Goal: Information Seeking & Learning: Find specific fact

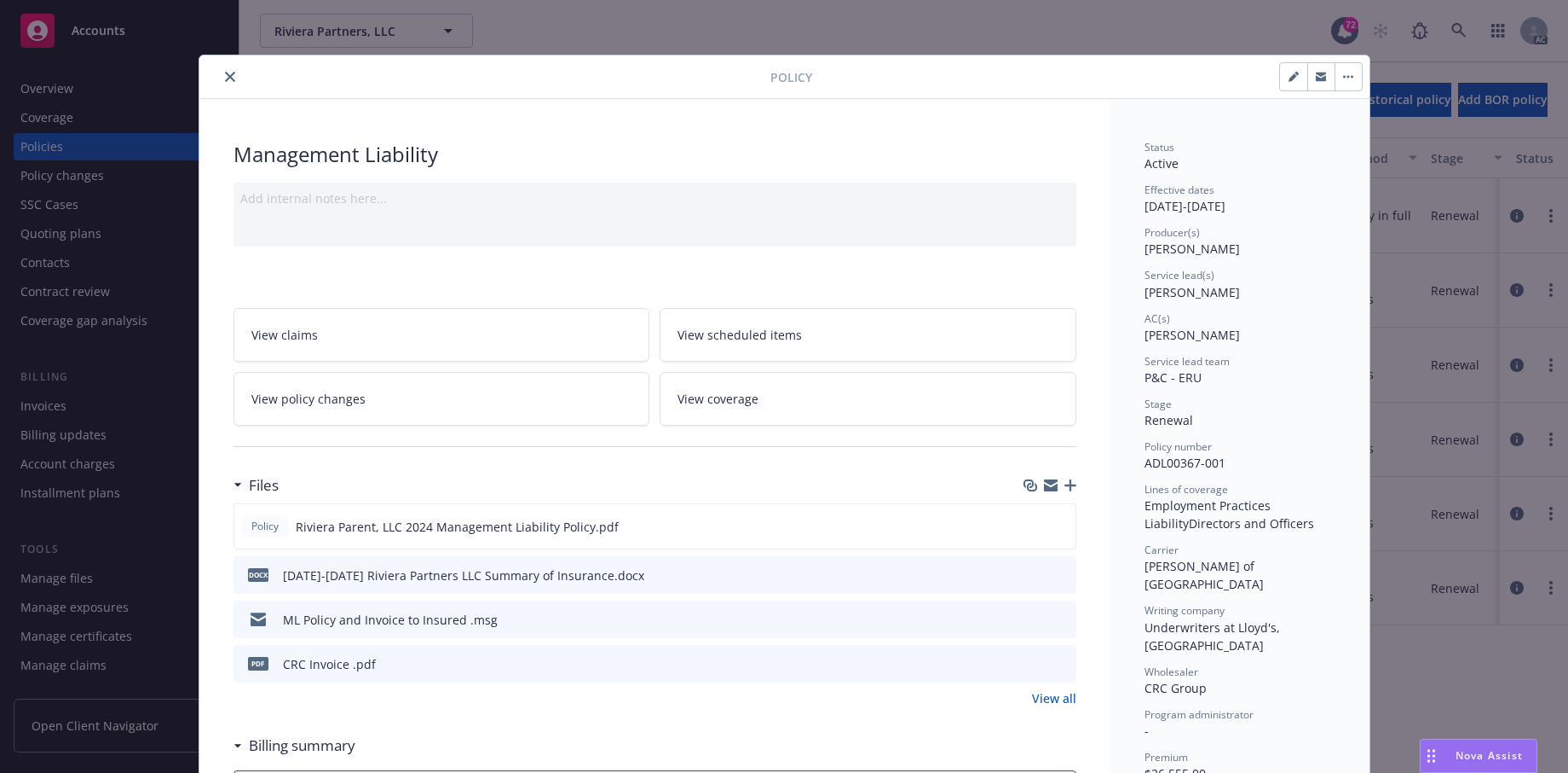
scroll to position [86, 0]
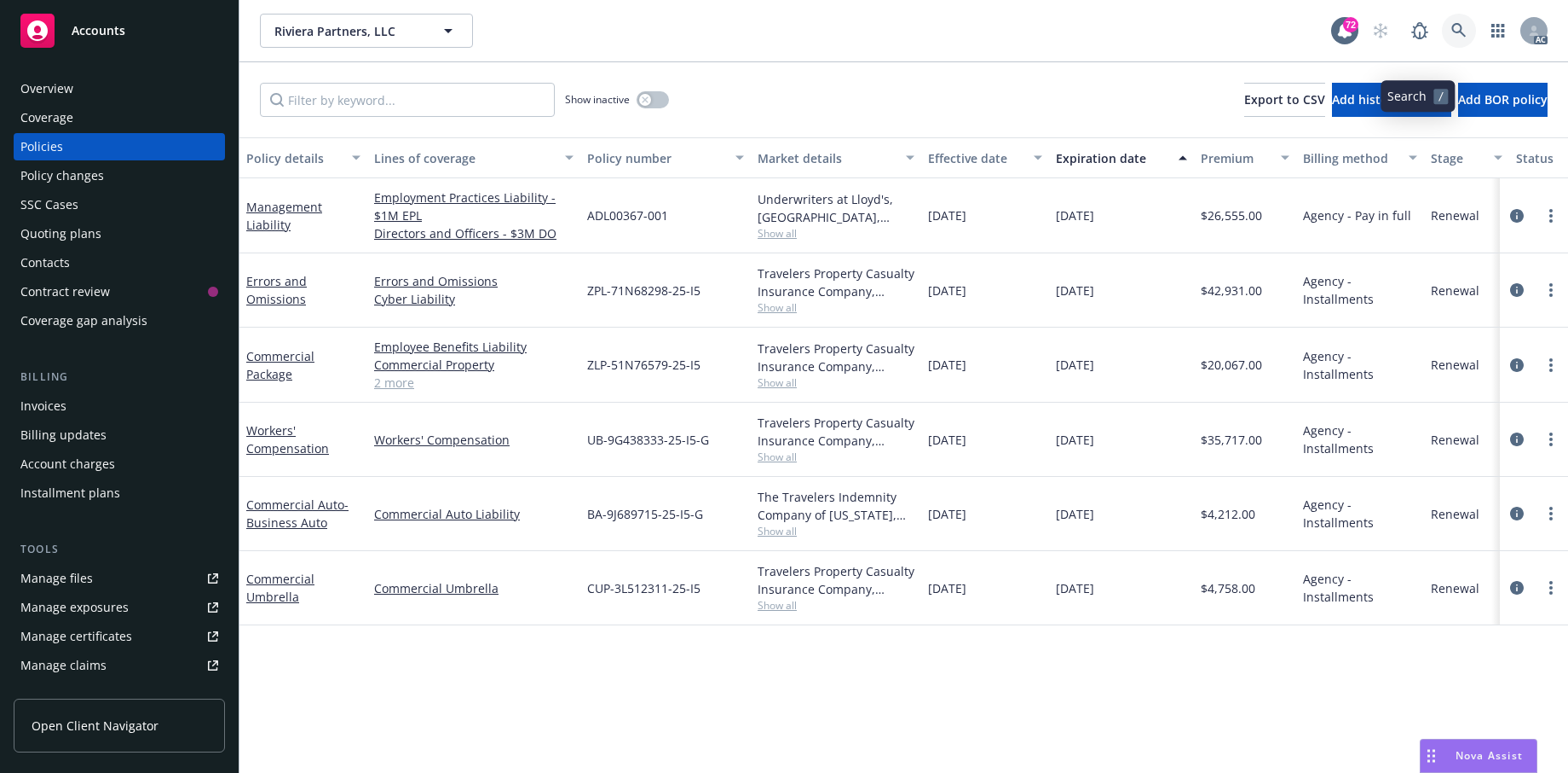
click at [1452, 38] on icon at bounding box center [1460, 30] width 15 height 15
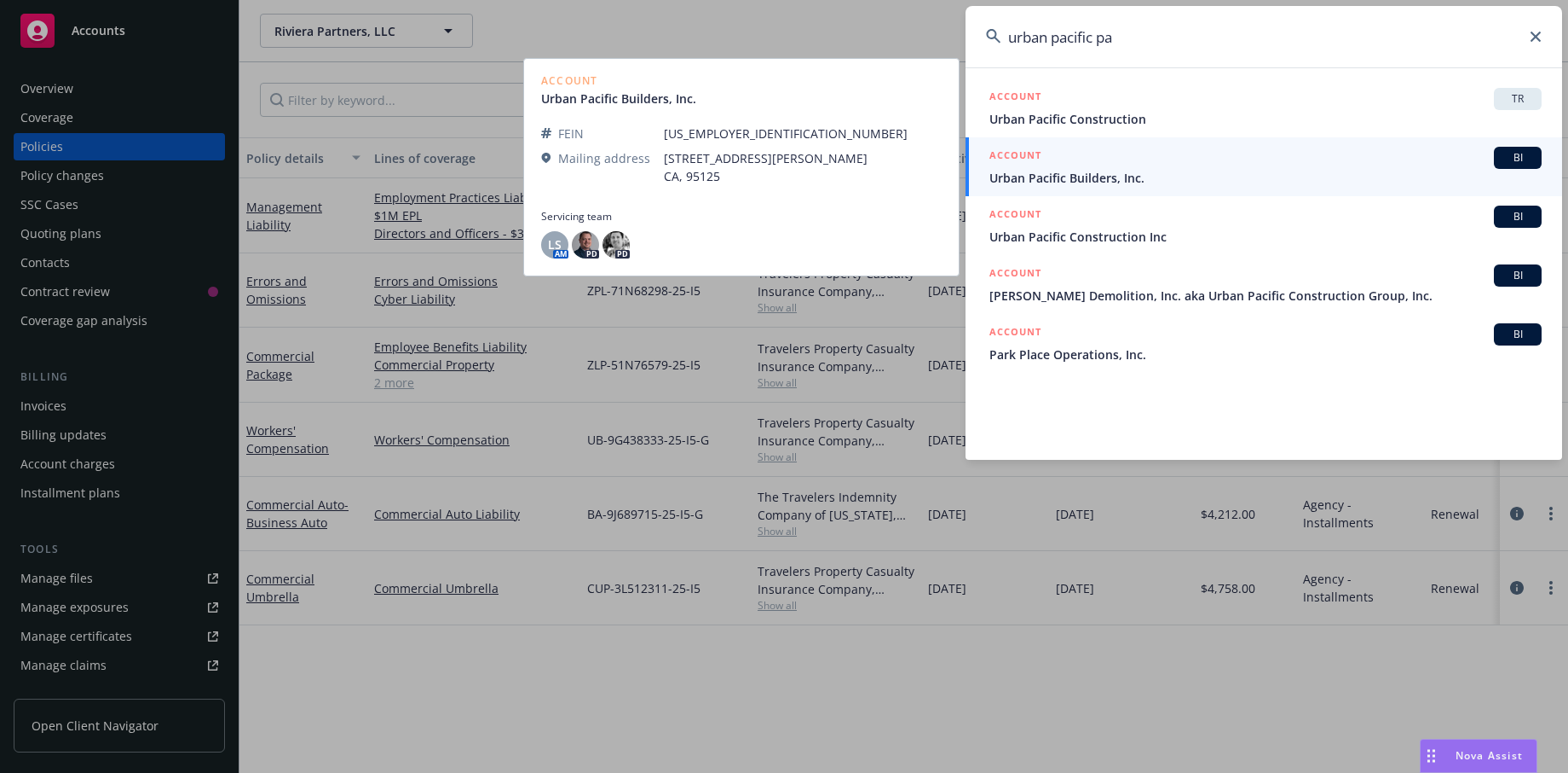
type input "urban pacific pa"
click at [1161, 171] on span "Urban Pacific Builders, Inc." at bounding box center [1265, 177] width 552 height 18
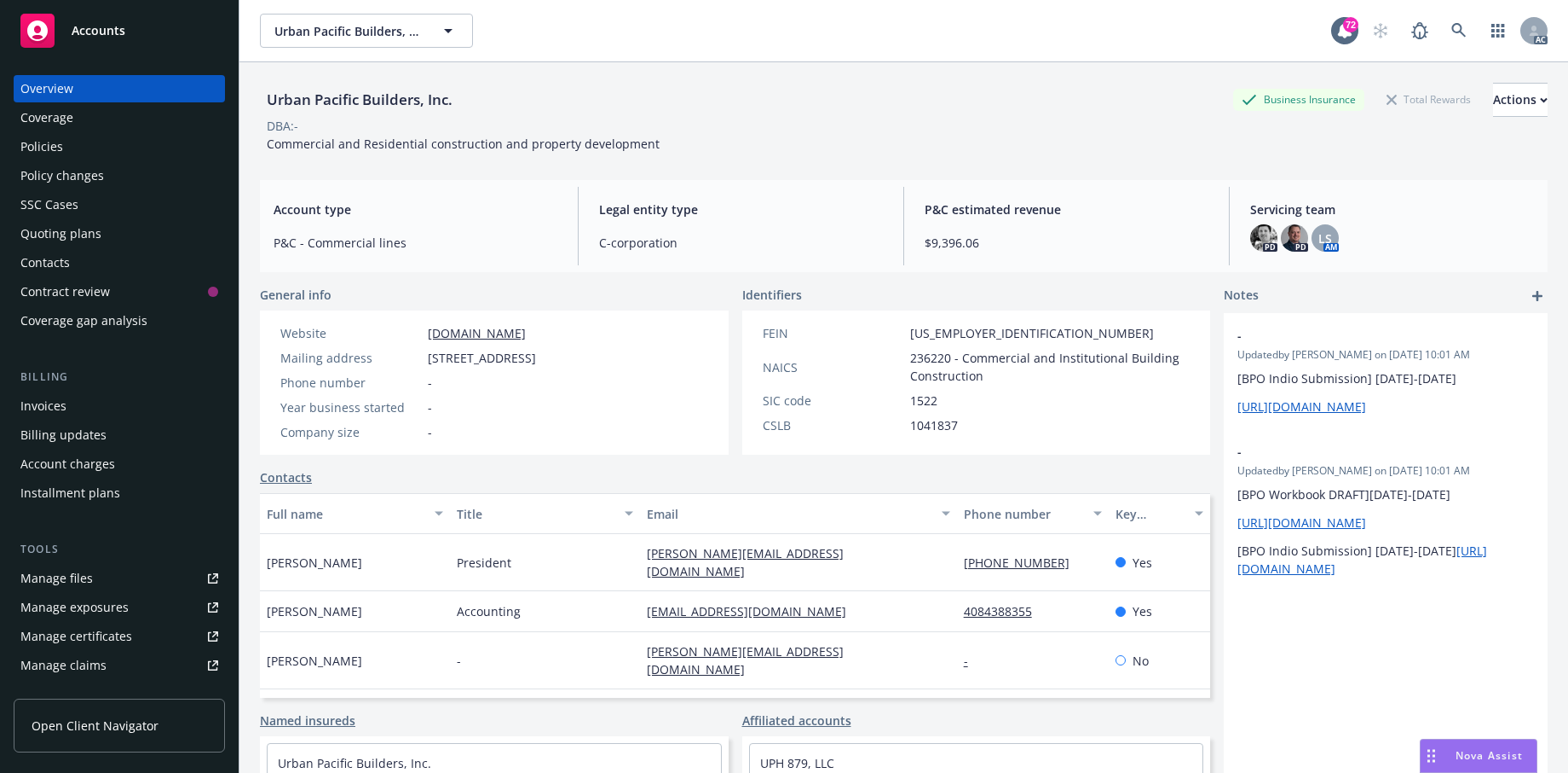
click at [16, 307] on div "Overview Coverage Policies Policy changes SSC Cases Quoting plans Contacts Cont…" at bounding box center [119, 413] width 239 height 718
click at [63, 160] on div "Policies" at bounding box center [41, 147] width 43 height 28
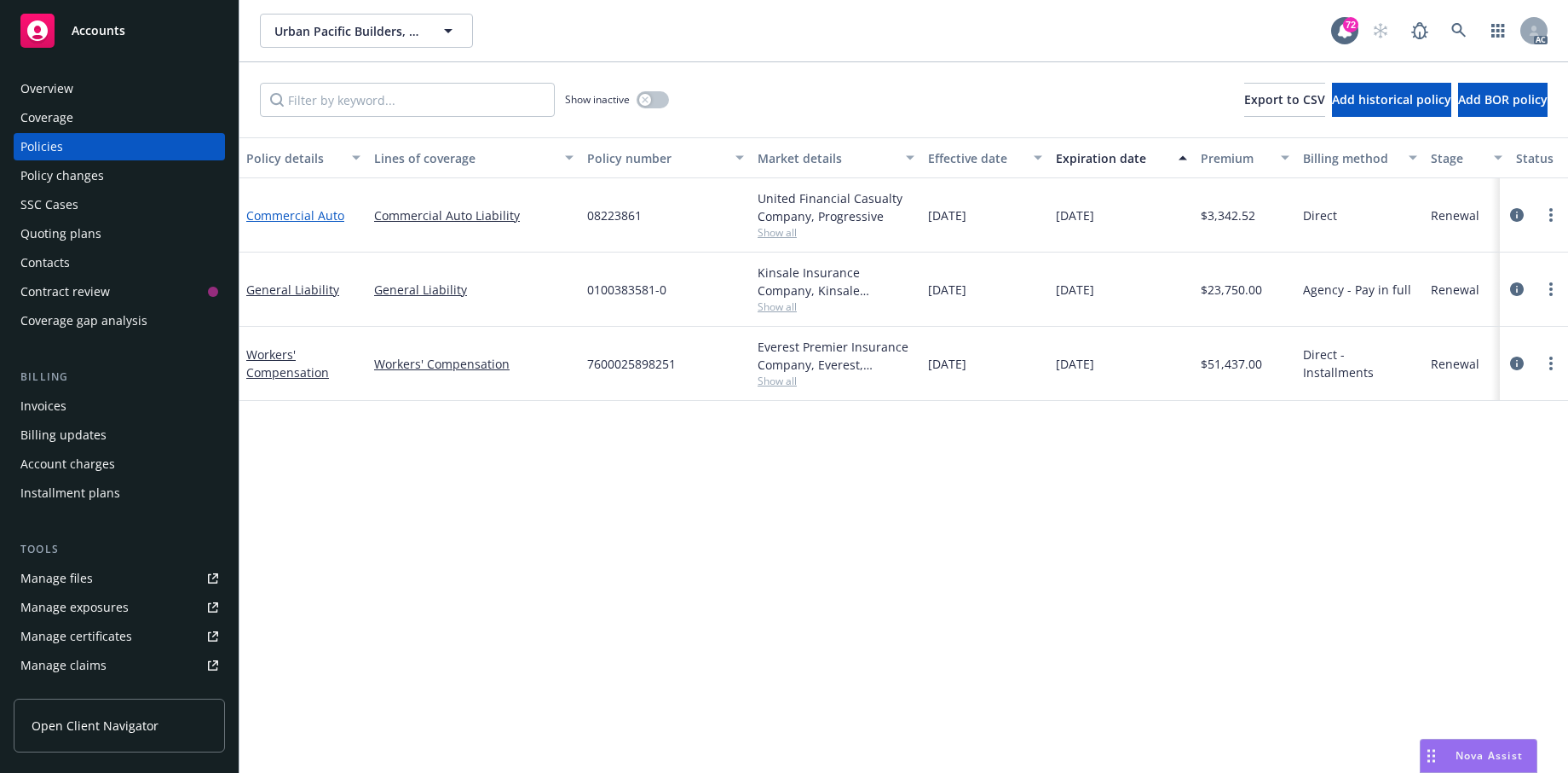
click at [294, 224] on link "Commercial Auto" at bounding box center [295, 215] width 98 height 16
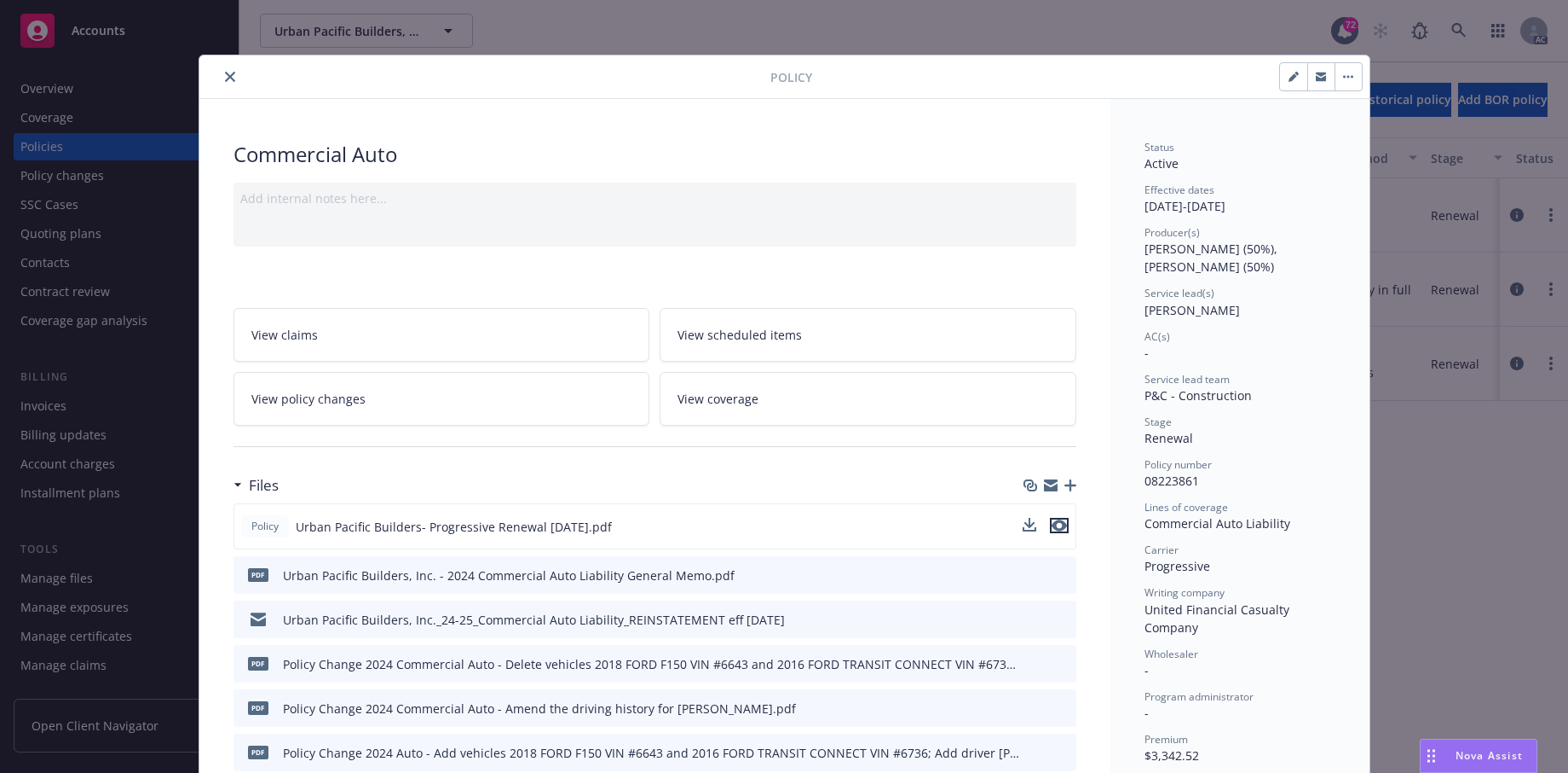
click at [1054, 531] on icon "preview file" at bounding box center [1059, 525] width 15 height 12
click at [235, 82] on icon "close" at bounding box center [229, 76] width 10 height 10
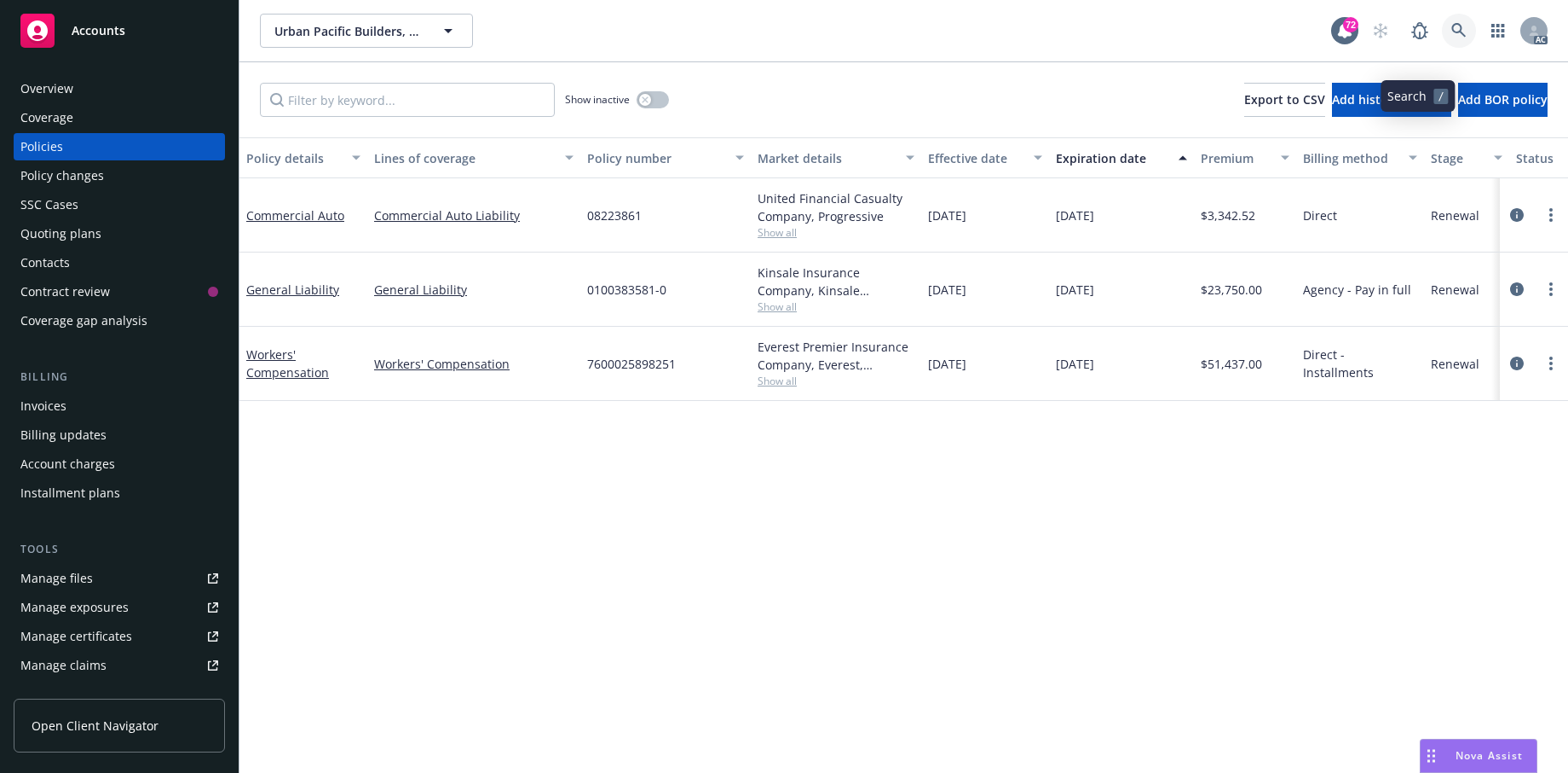
click at [1452, 38] on icon at bounding box center [1460, 30] width 15 height 15
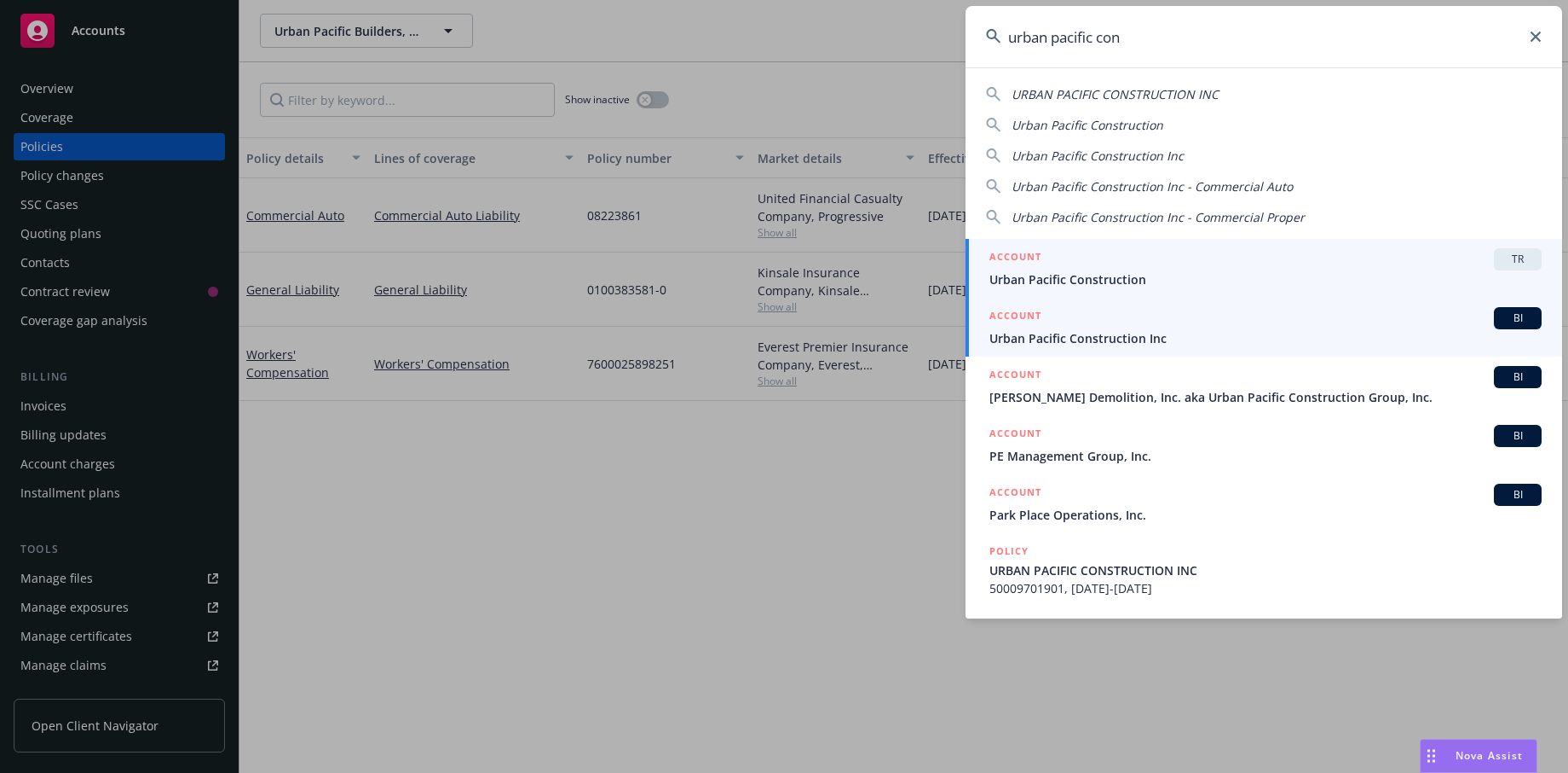
type input "urban pacific con"
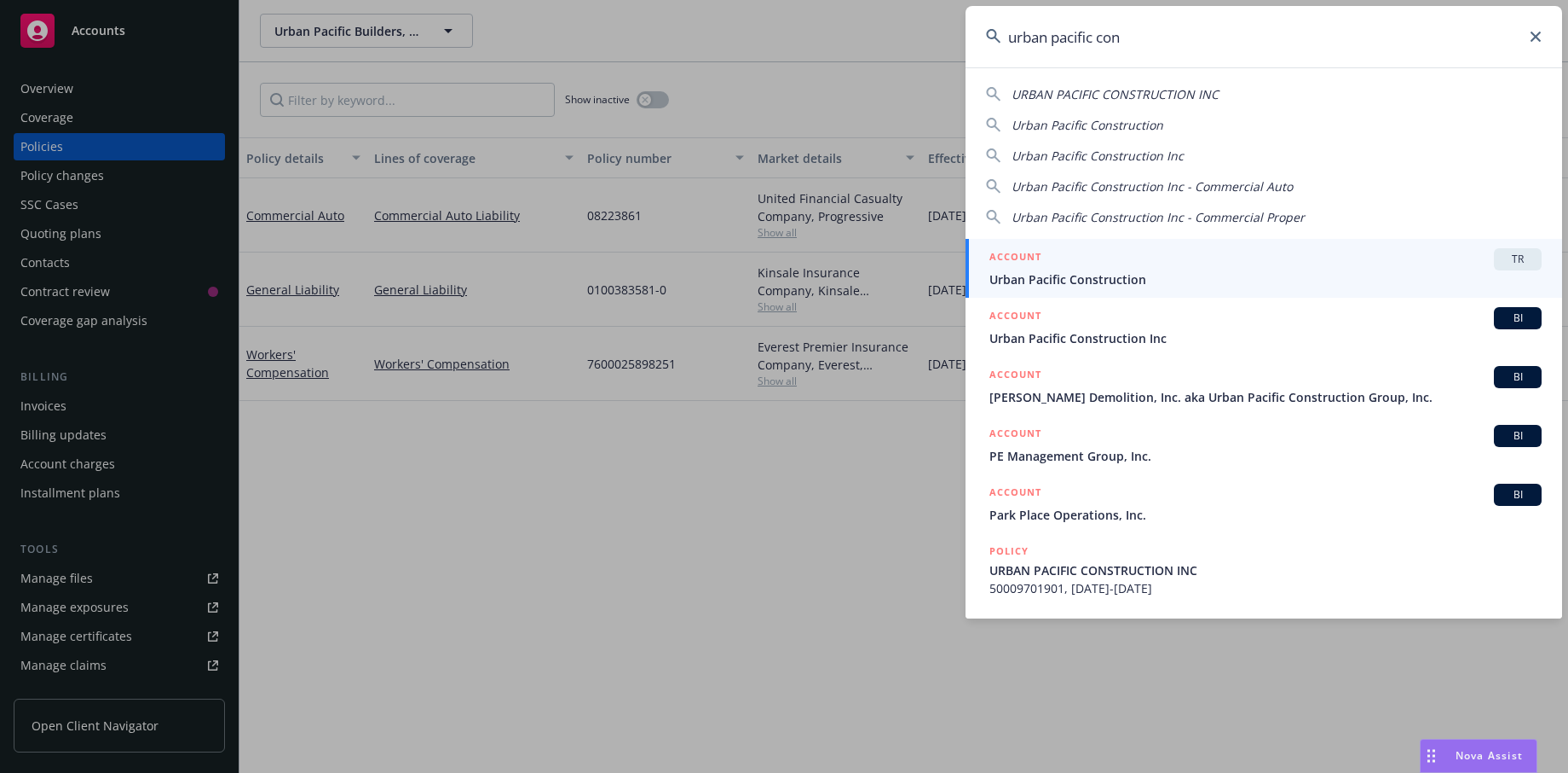
click at [1252, 340] on span "Urban Pacific Construction Inc" at bounding box center [1265, 338] width 552 height 18
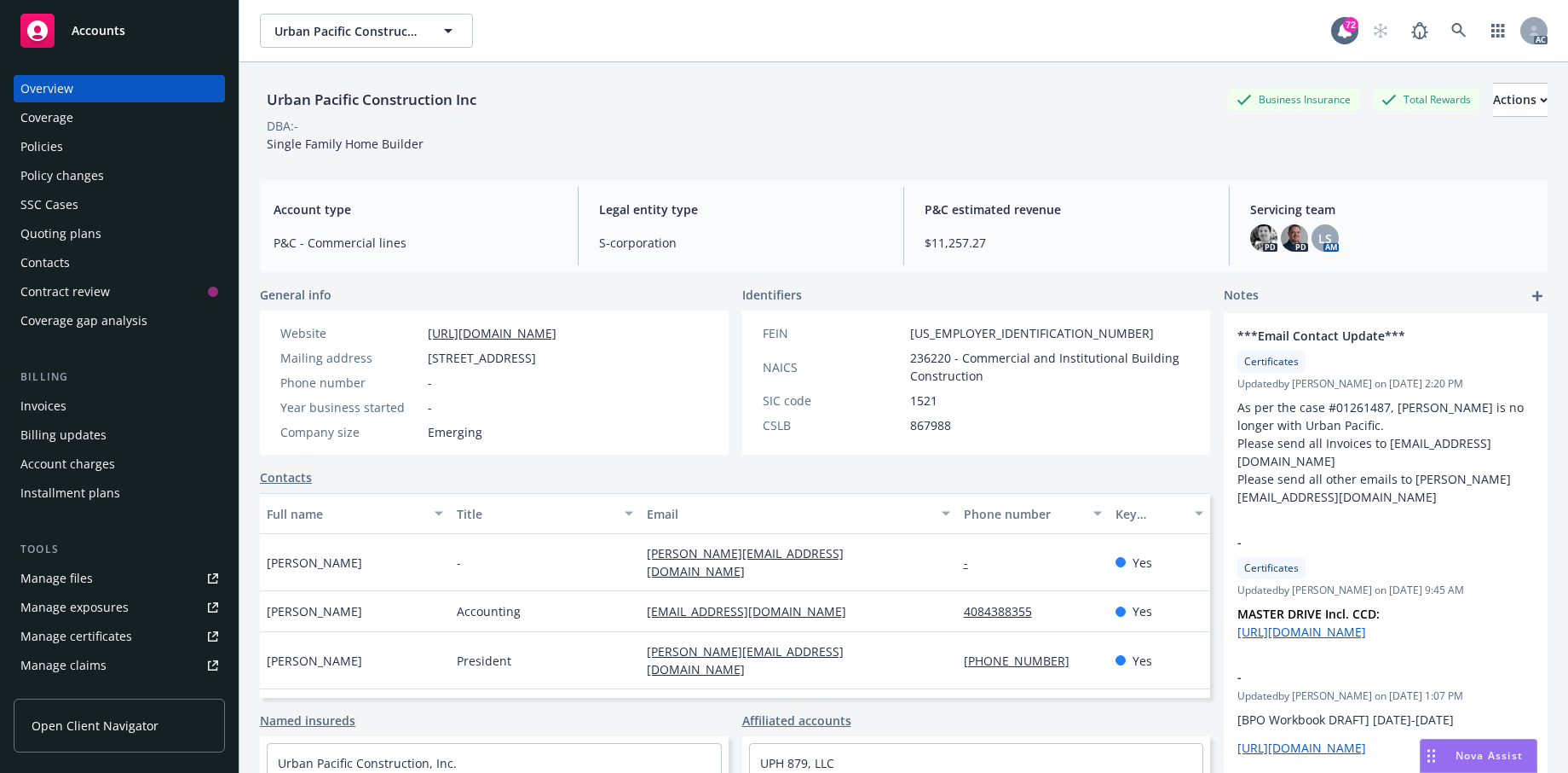
click at [73, 160] on div "Policies" at bounding box center [119, 147] width 198 height 28
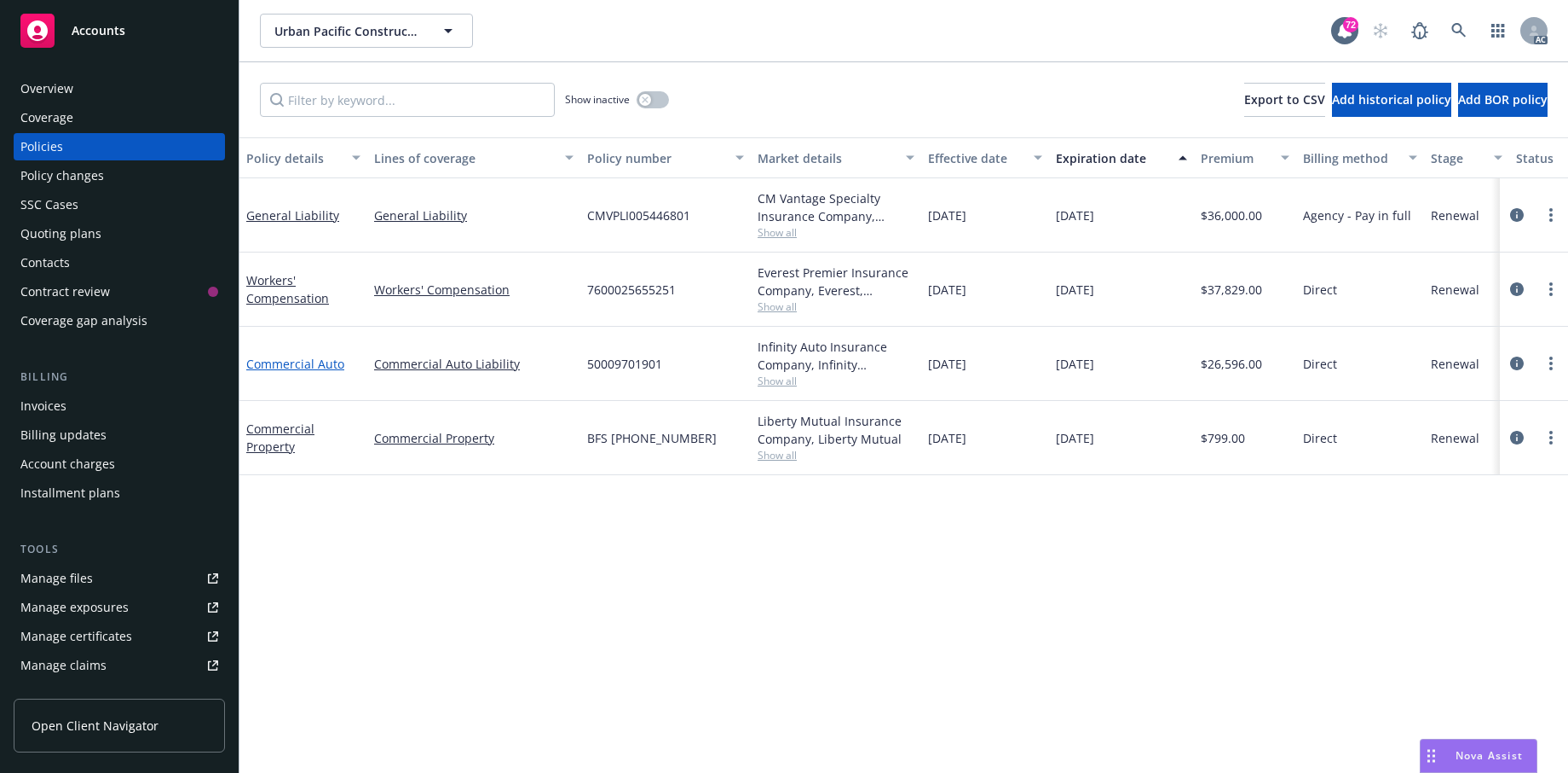
click at [286, 372] on link "Commercial Auto" at bounding box center [295, 364] width 98 height 16
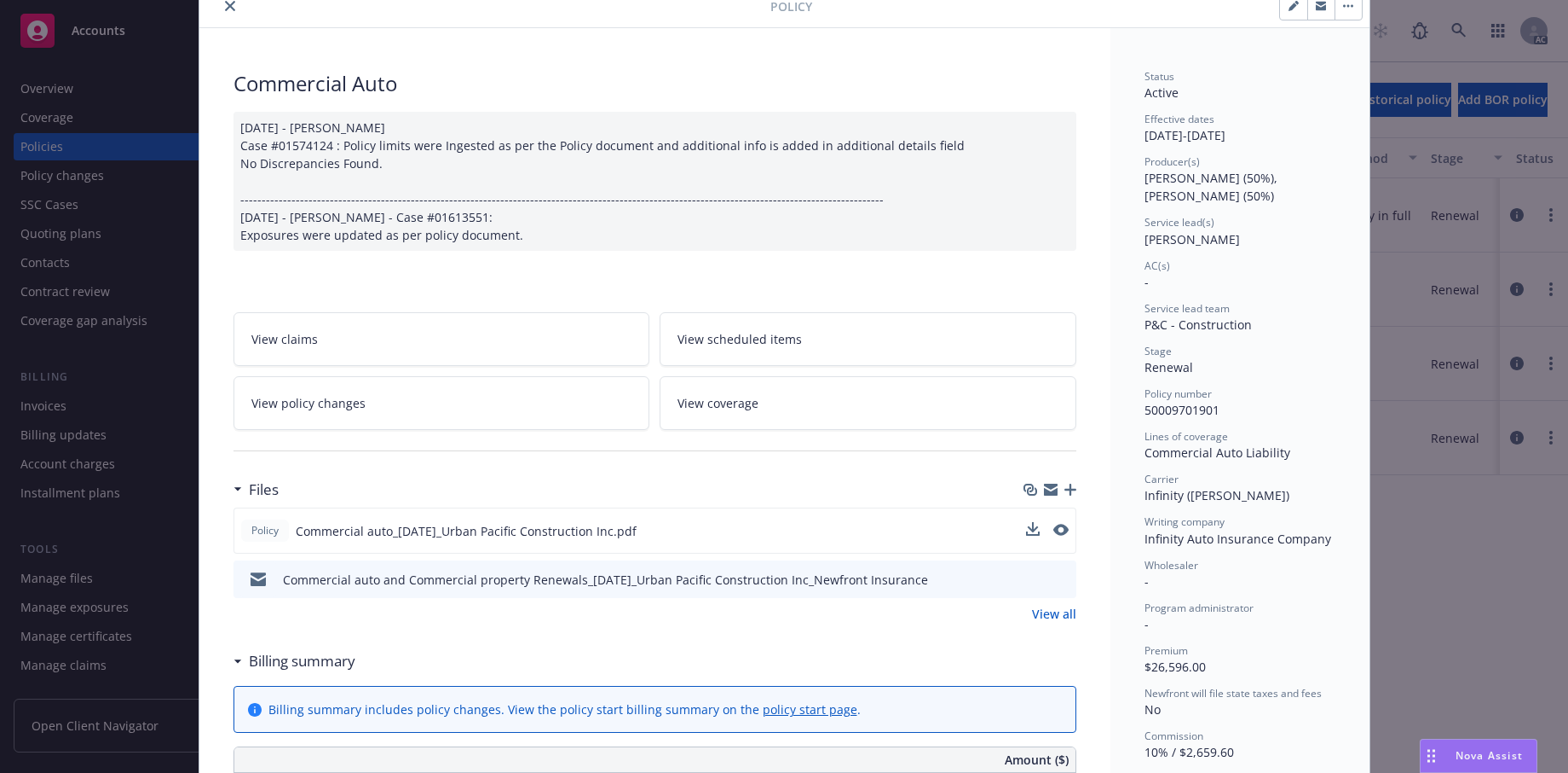
scroll to position [170, 0]
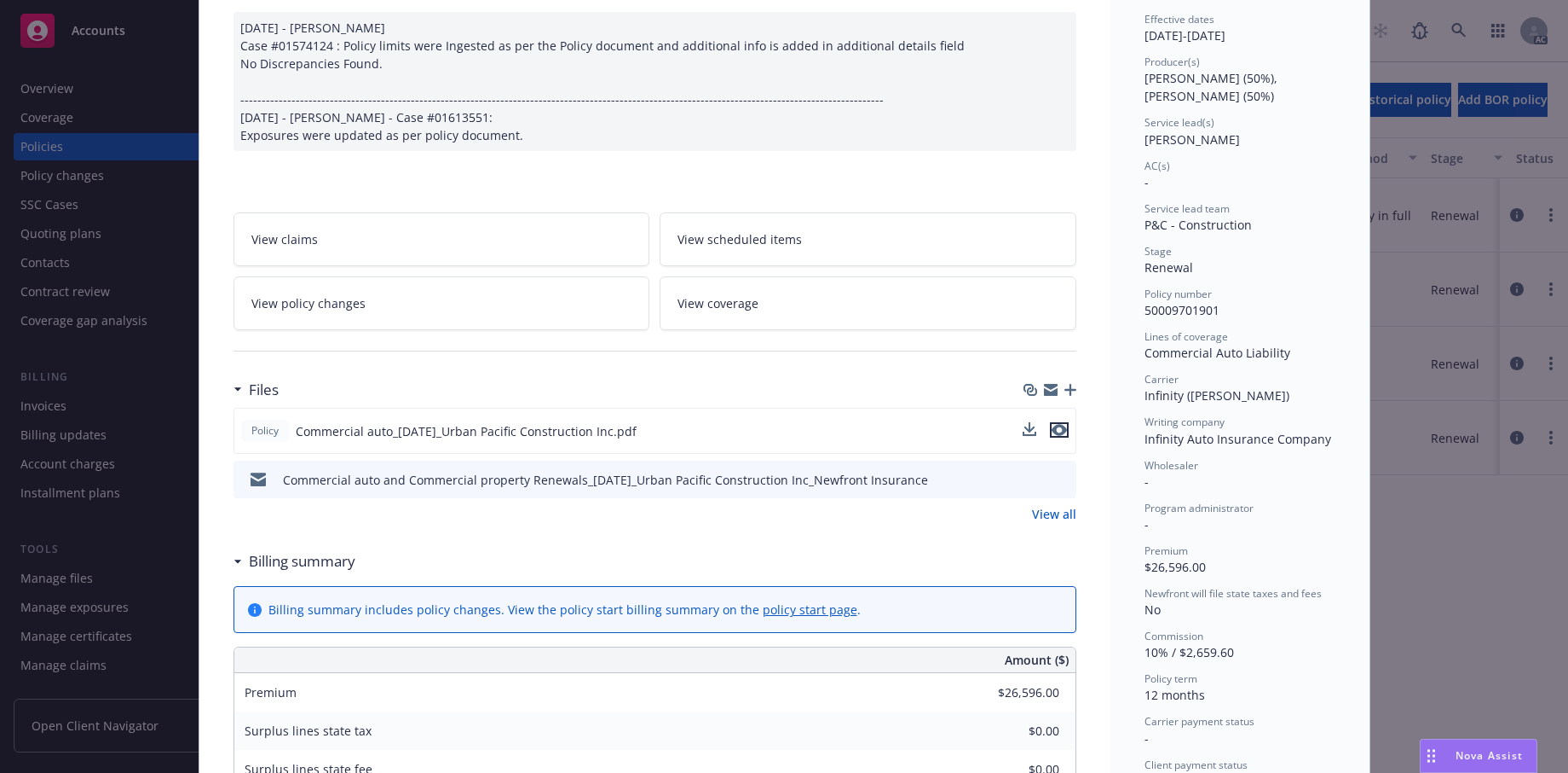
click at [1058, 436] on icon "preview file" at bounding box center [1059, 429] width 15 height 12
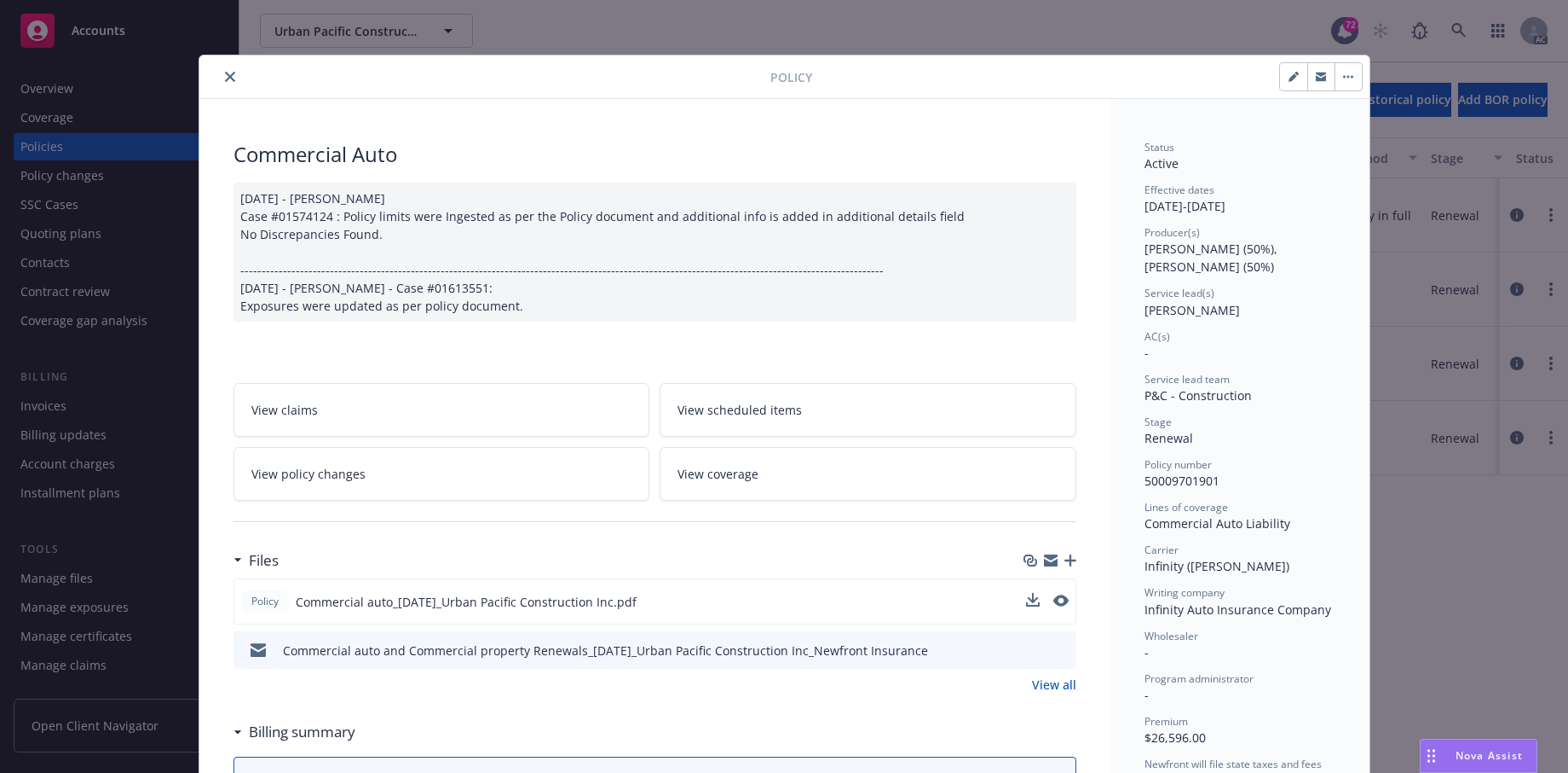
click at [232, 86] on button "close" at bounding box center [229, 76] width 20 height 20
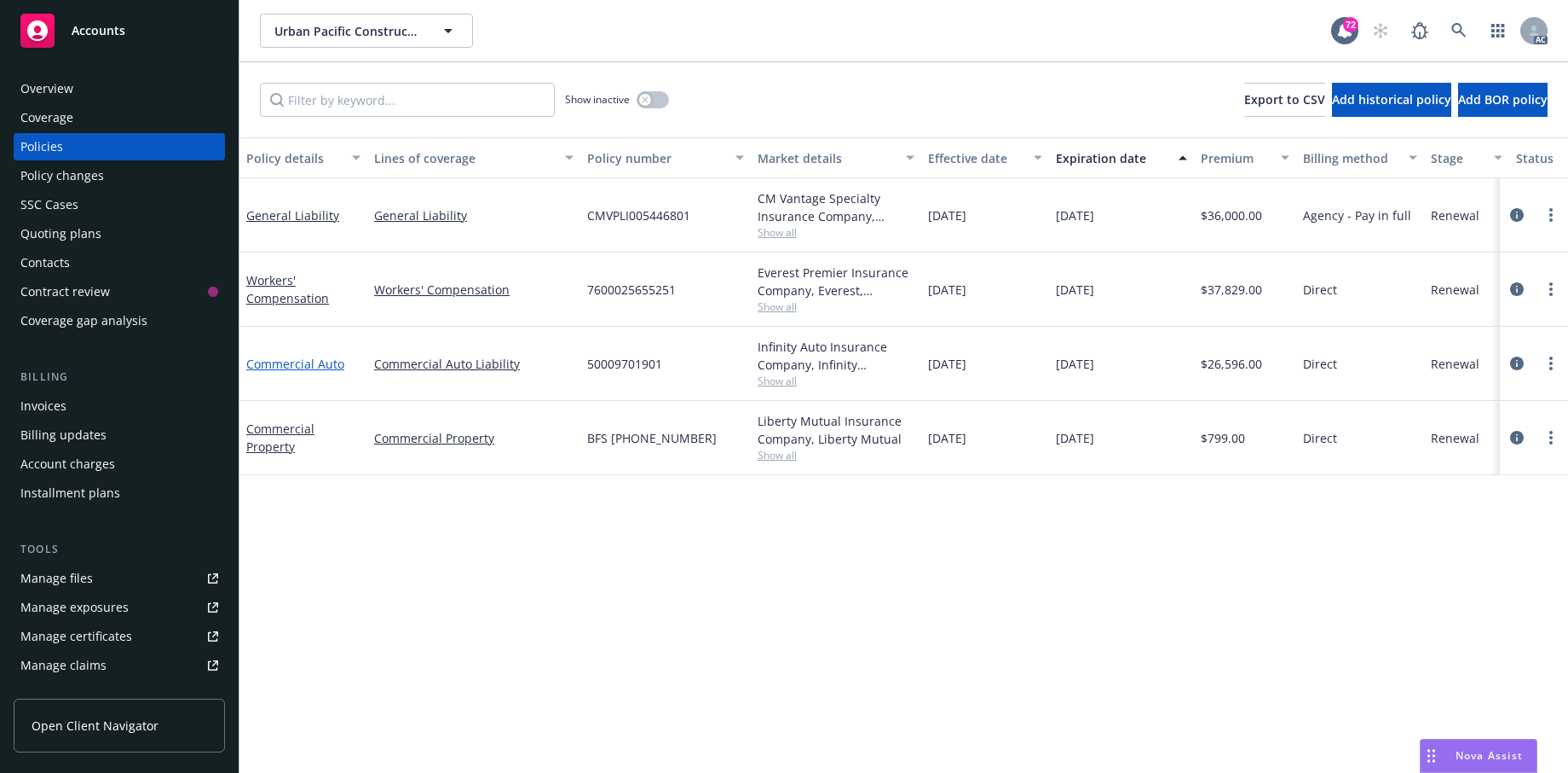
click at [301, 372] on link "Commercial Auto" at bounding box center [295, 364] width 98 height 16
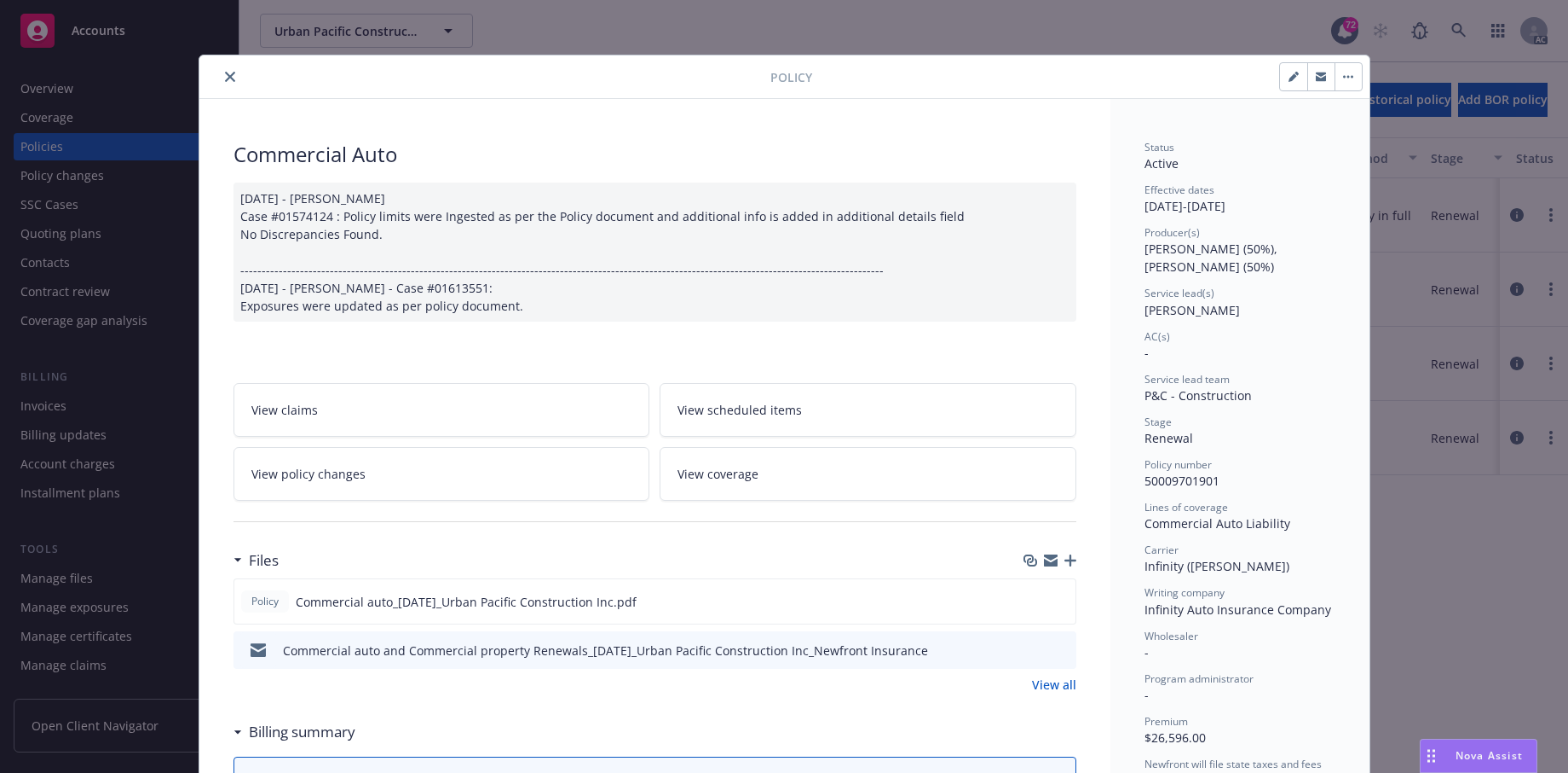
scroll to position [51, 0]
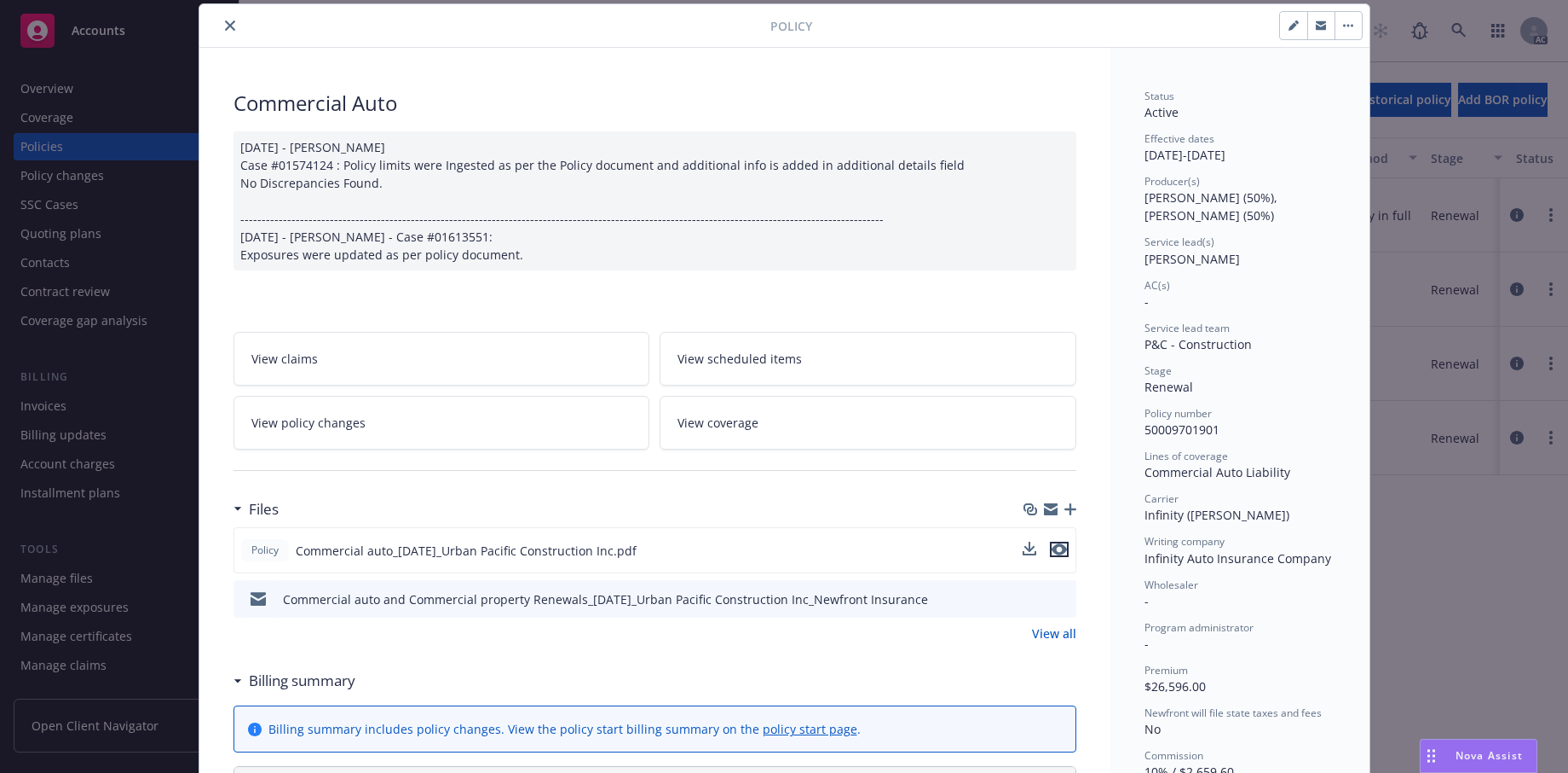
click at [1059, 555] on icon "preview file" at bounding box center [1059, 549] width 15 height 12
click at [233, 36] on button "close" at bounding box center [229, 25] width 20 height 20
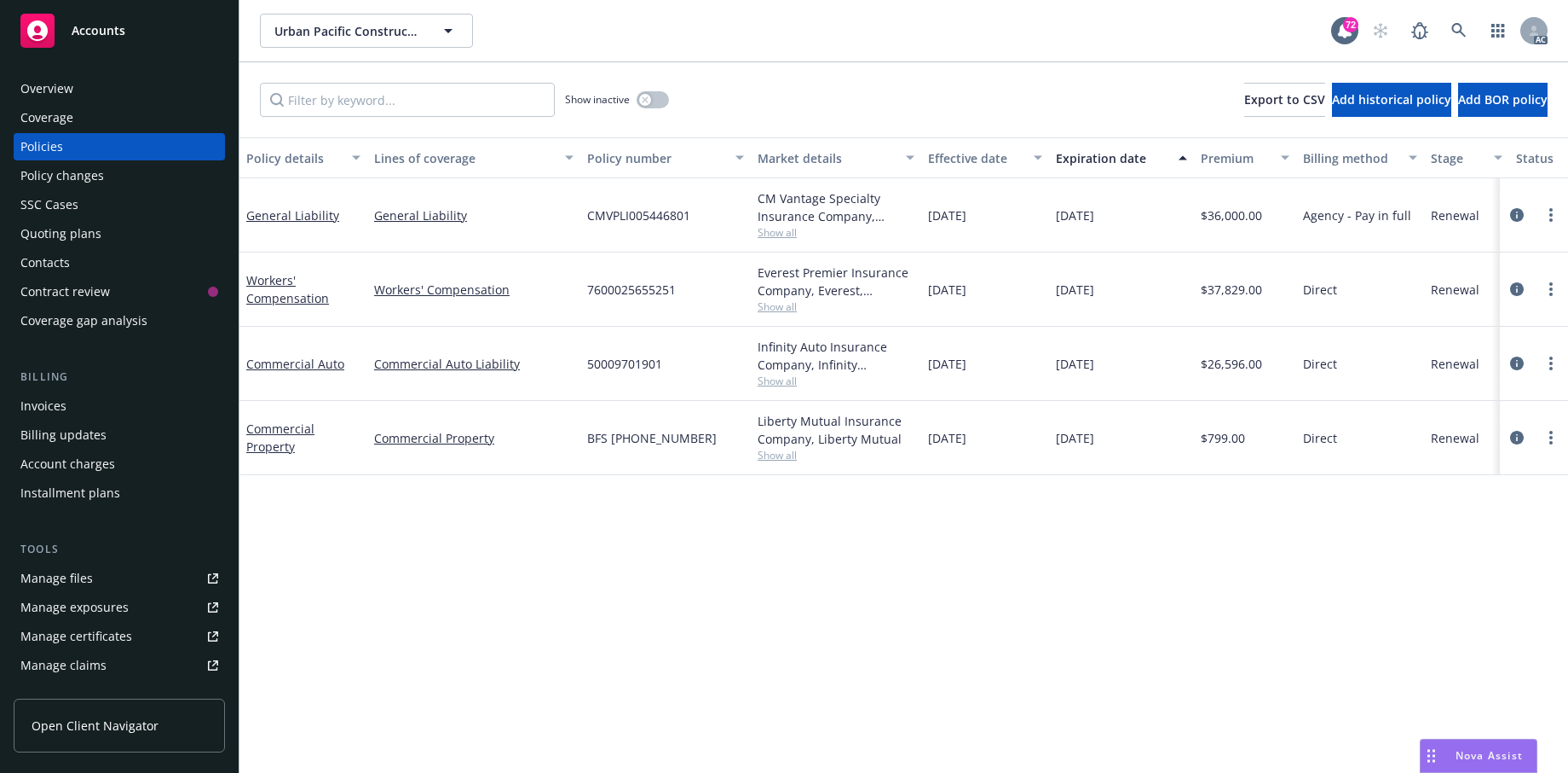
click at [71, 102] on div "Overview" at bounding box center [47, 89] width 53 height 28
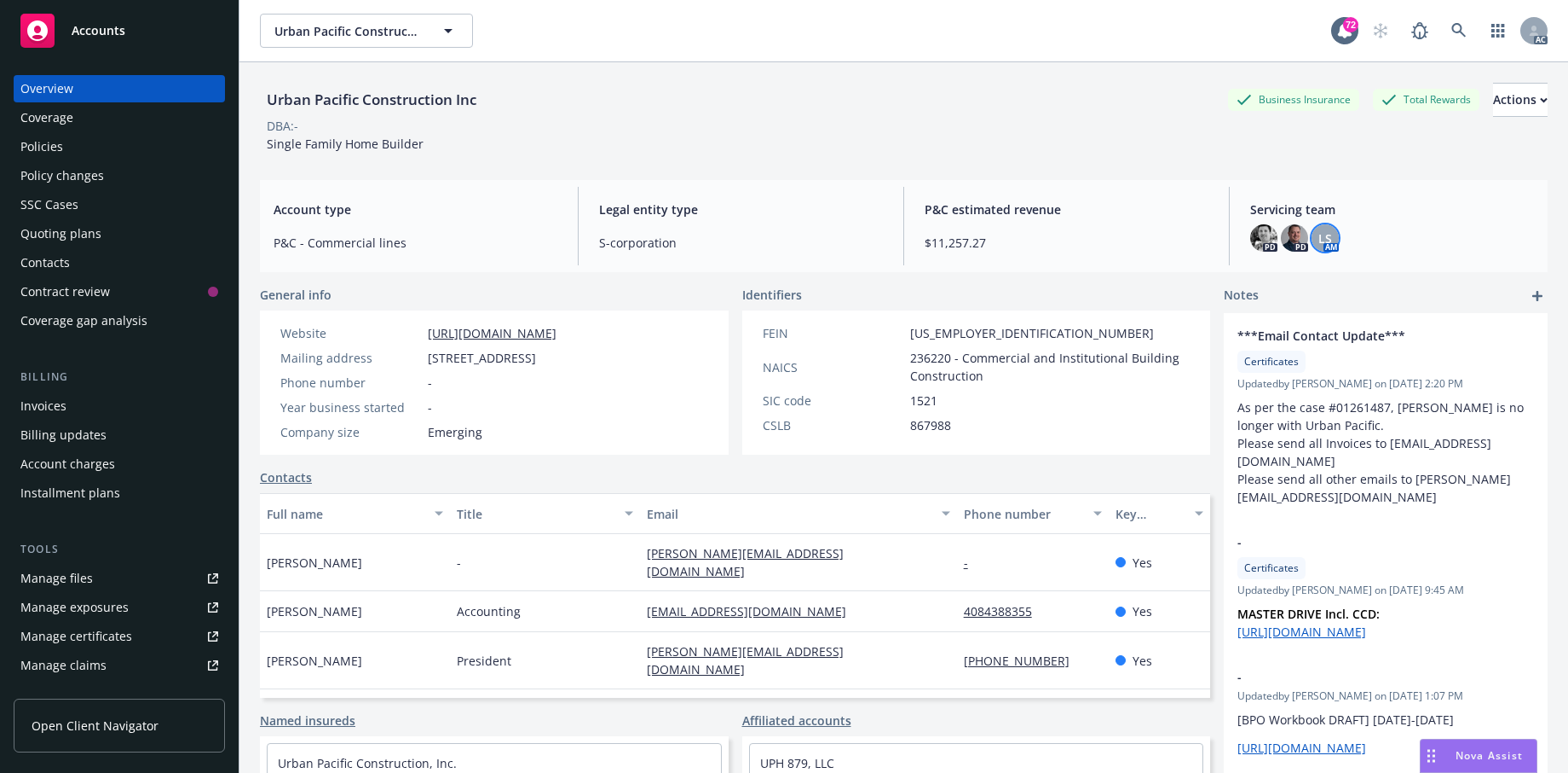
click at [1325, 248] on span "LS" at bounding box center [1325, 238] width 13 height 18
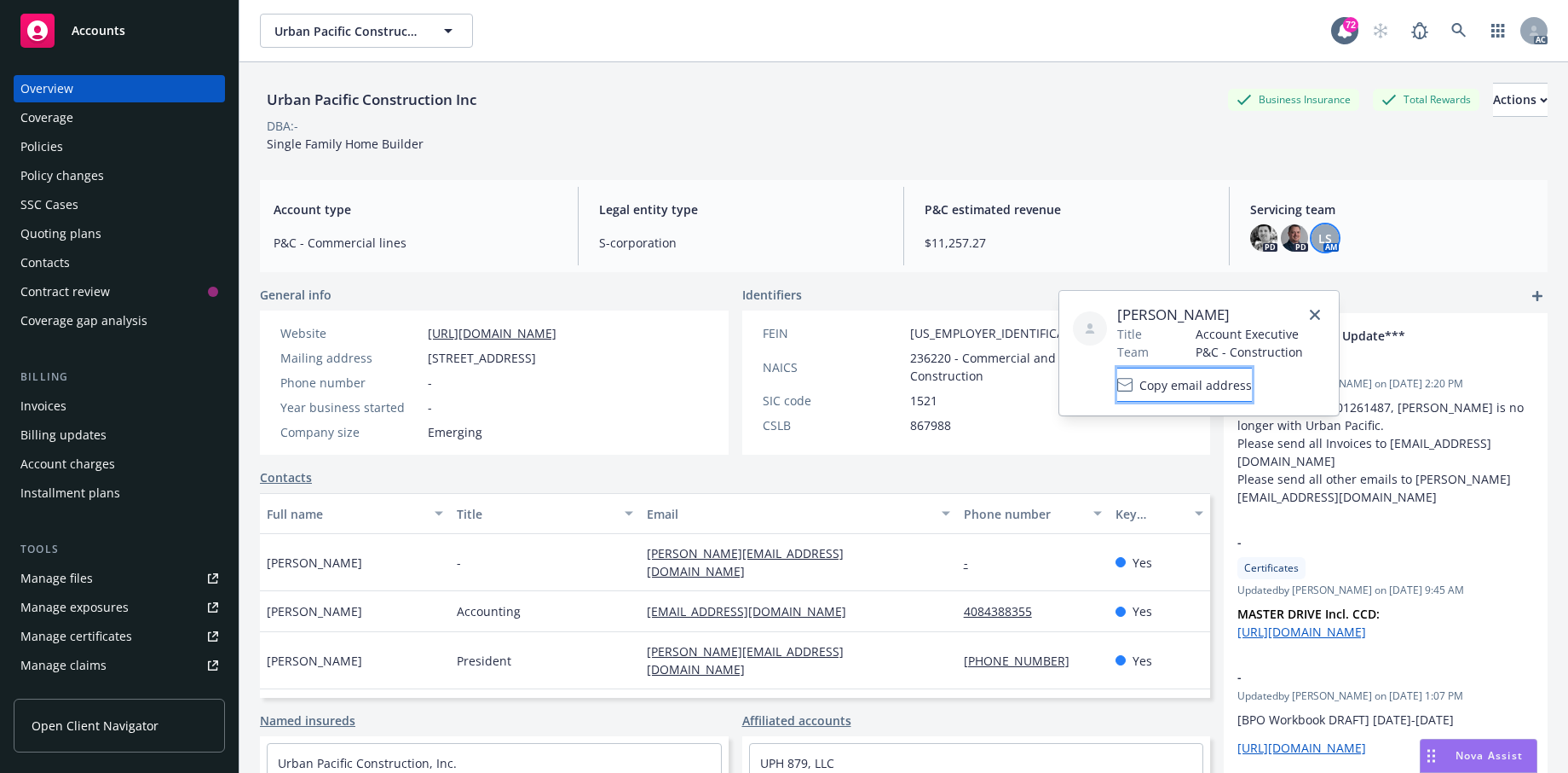
click at [1252, 394] on span "Copy email address" at bounding box center [1196, 385] width 112 height 18
